Goal: Task Accomplishment & Management: Use online tool/utility

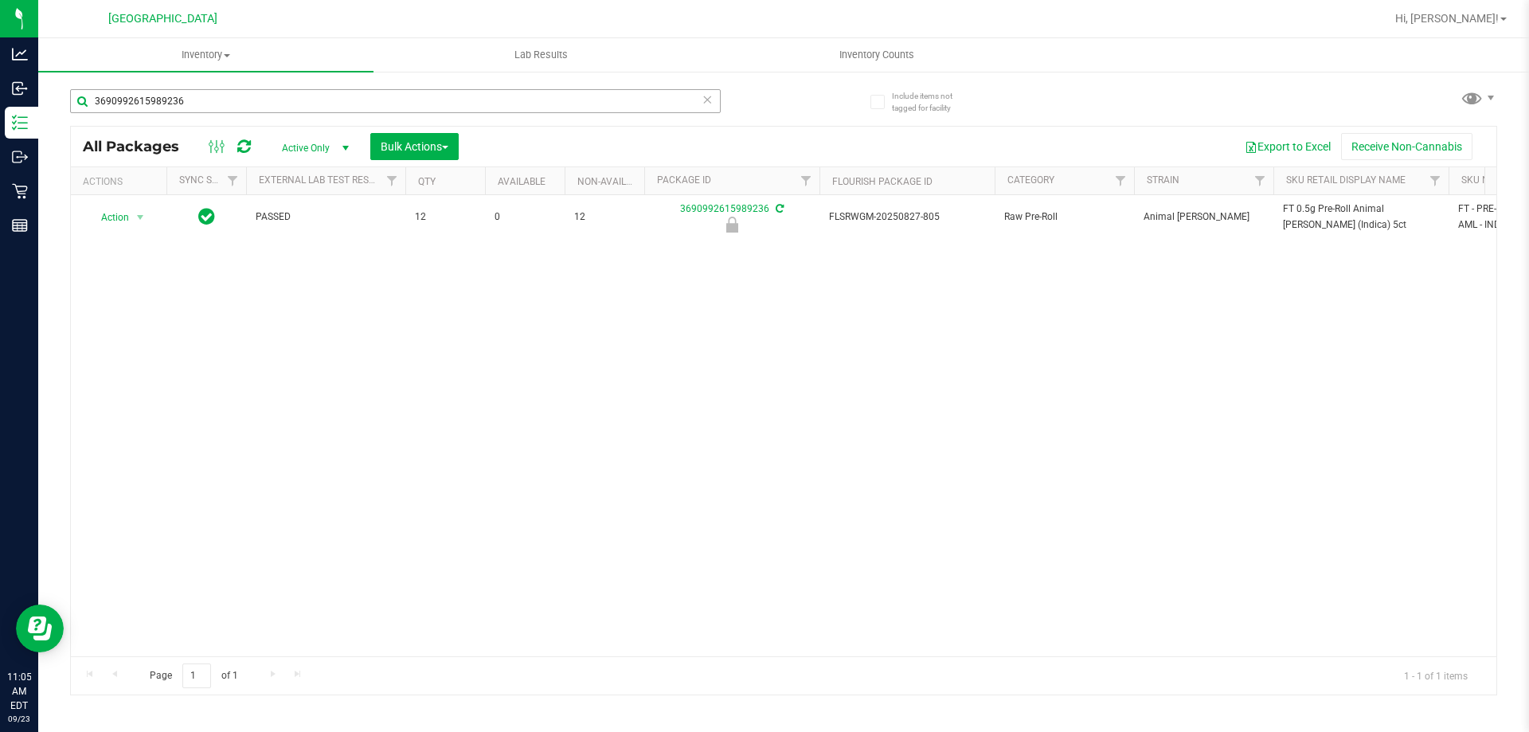
click at [155, 111] on input "3690992615989236" at bounding box center [395, 101] width 651 height 24
type input "1268653215747047"
click at [139, 221] on div at bounding box center [784, 411] width 1426 height 568
click at [132, 216] on span "select" at bounding box center [141, 217] width 20 height 22
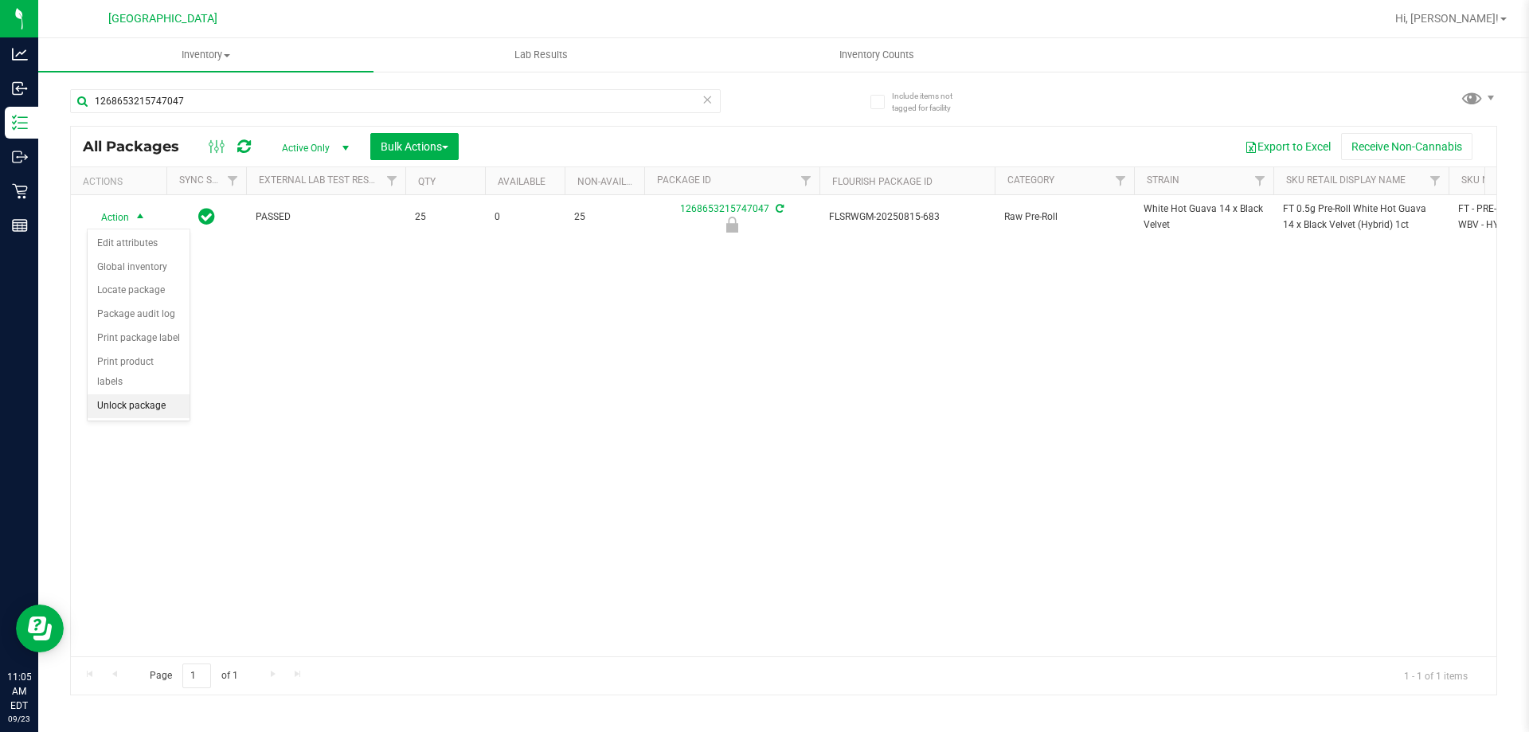
click at [119, 394] on li "Unlock package" at bounding box center [139, 406] width 102 height 24
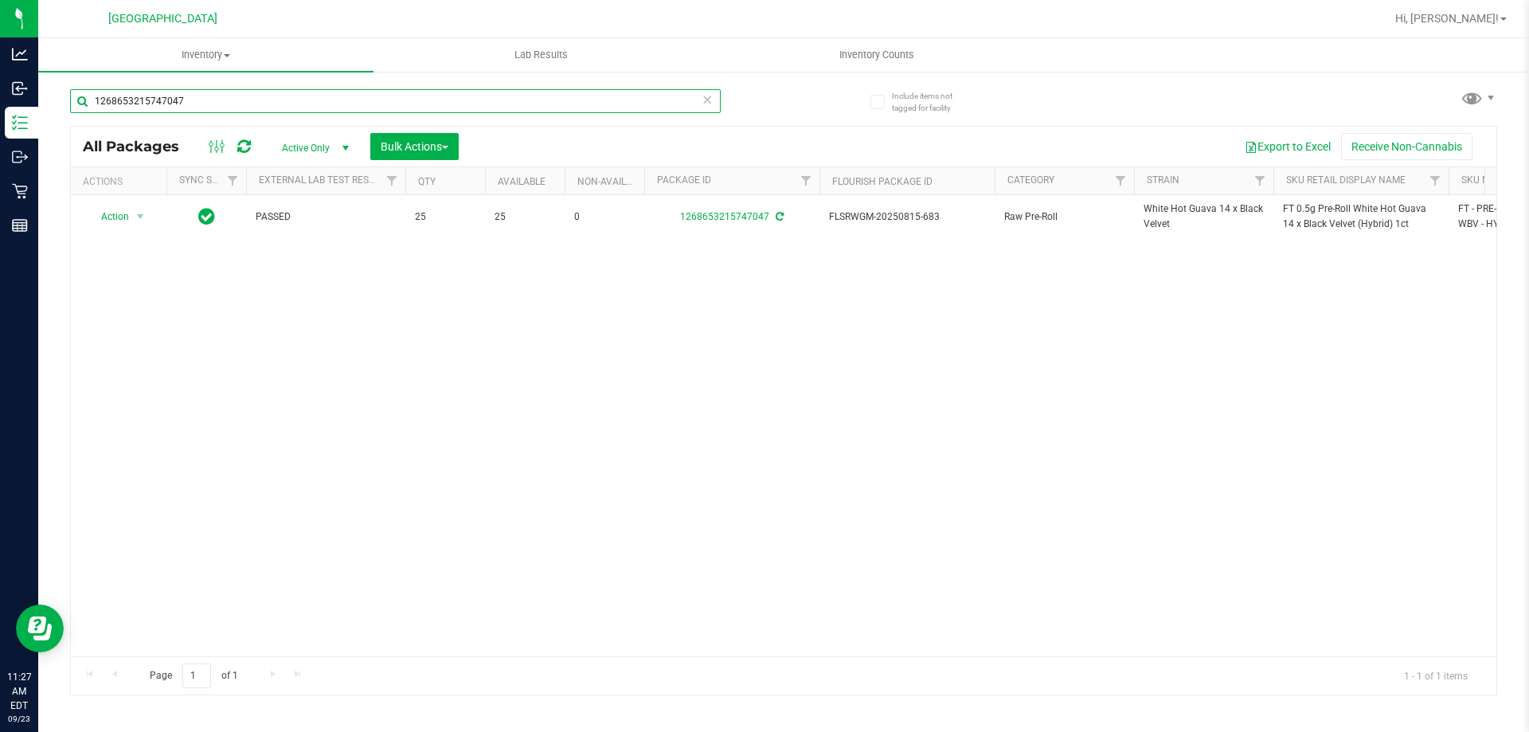
click at [260, 104] on input "1268653215747047" at bounding box center [395, 101] width 651 height 24
type input "4679282388563197"
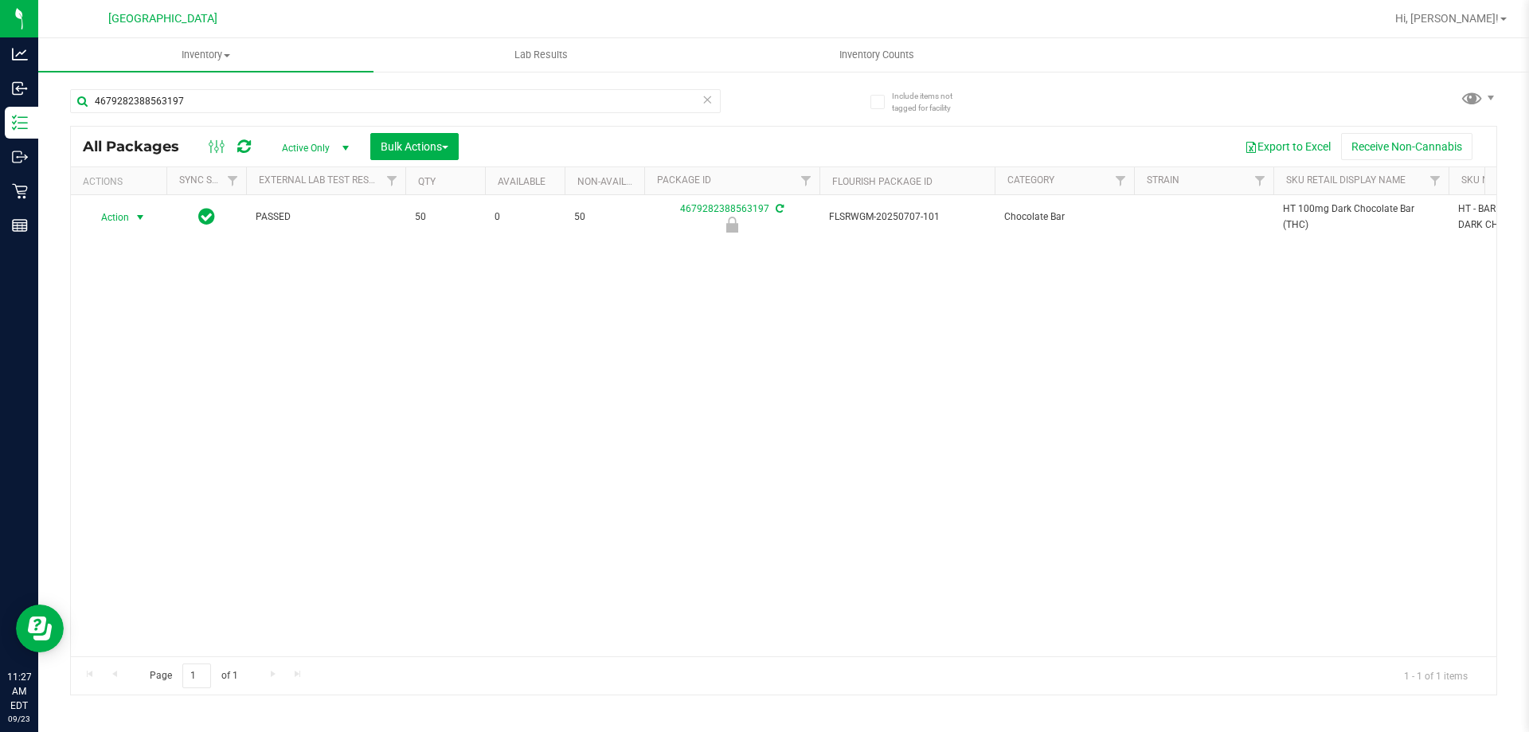
click at [131, 221] on span "select" at bounding box center [141, 217] width 20 height 22
click at [142, 394] on li "Unlock package" at bounding box center [139, 406] width 102 height 24
click at [180, 98] on input "4679282388563197" at bounding box center [395, 101] width 651 height 24
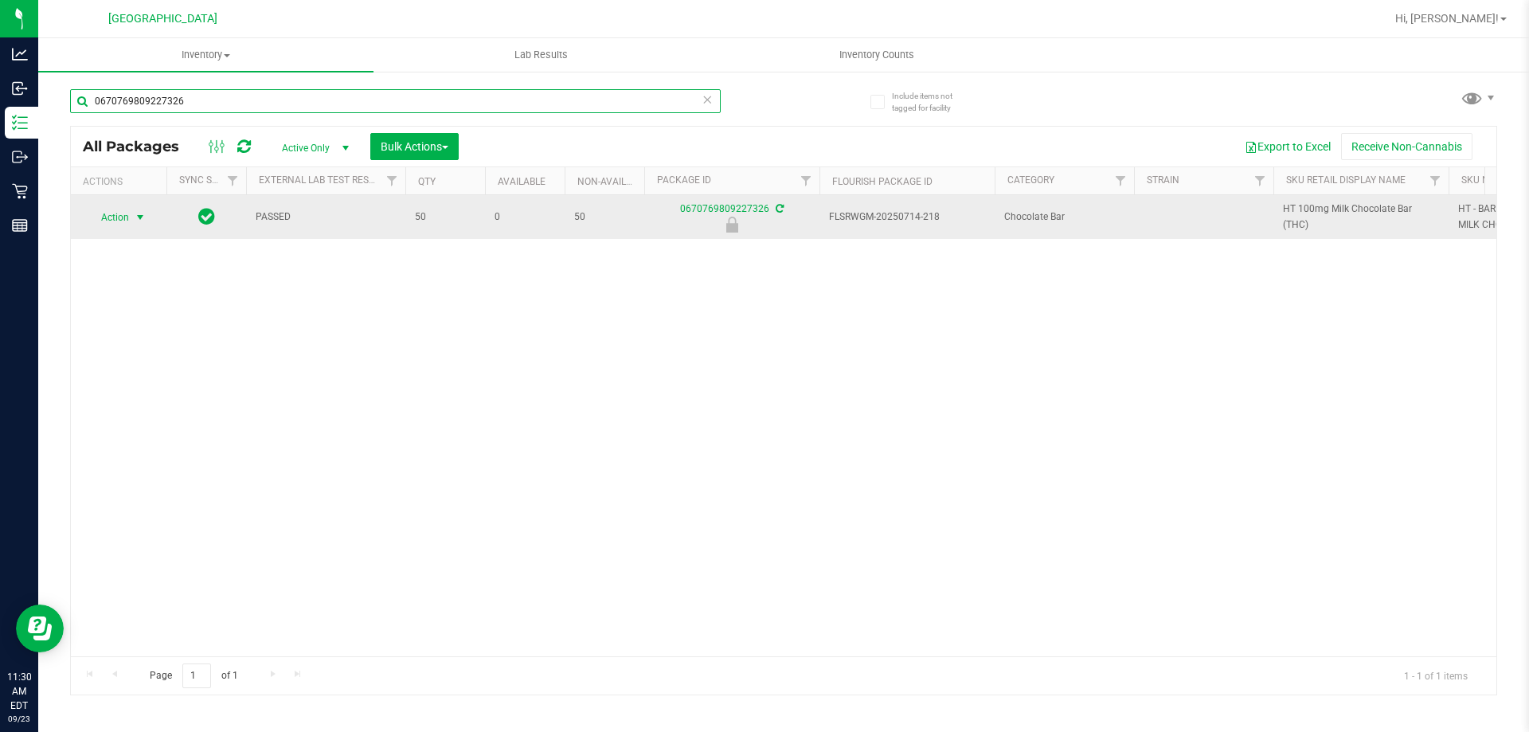
type input "0670769809227326"
click at [109, 216] on span "Action" at bounding box center [108, 217] width 43 height 22
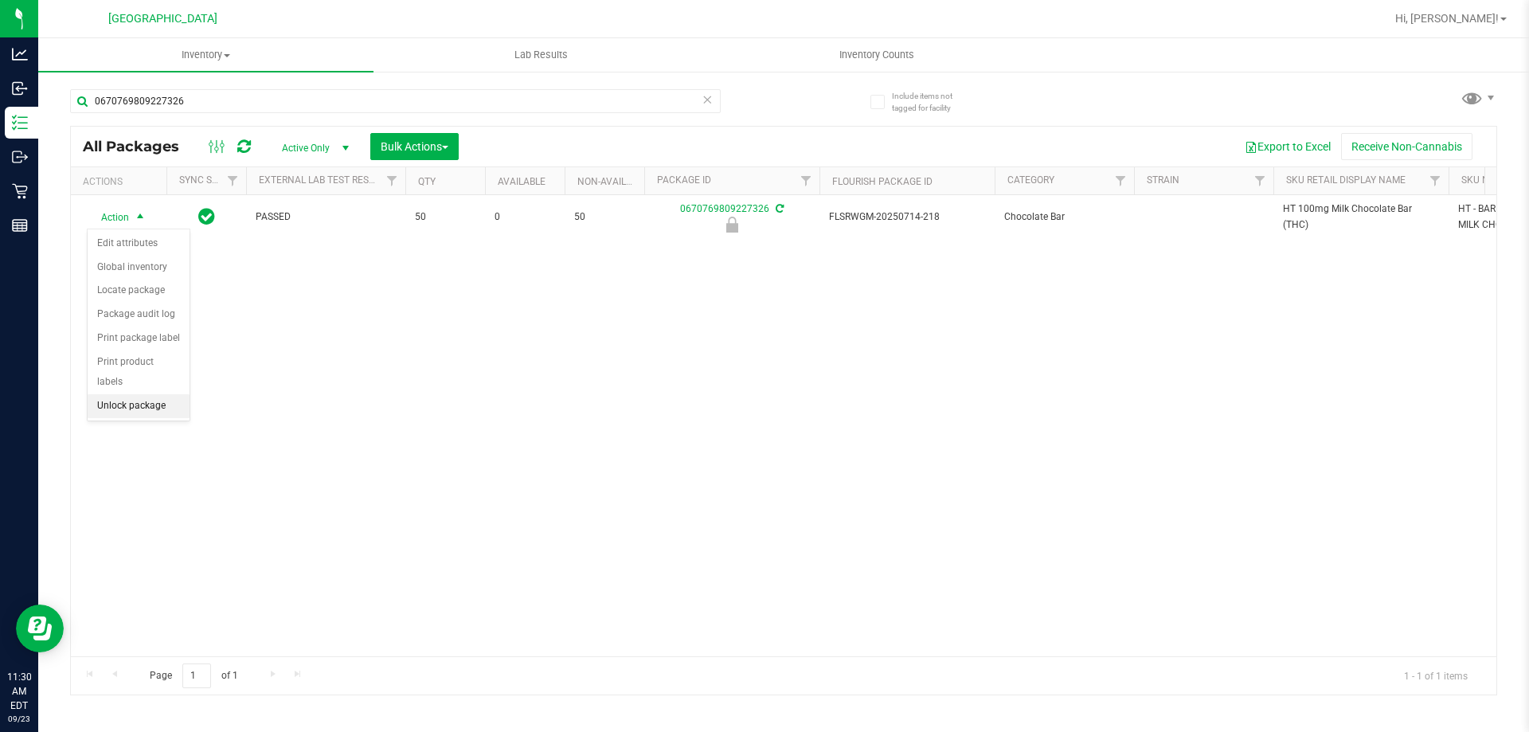
click at [121, 396] on li "Unlock package" at bounding box center [139, 406] width 102 height 24
